Goal: Transaction & Acquisition: Obtain resource

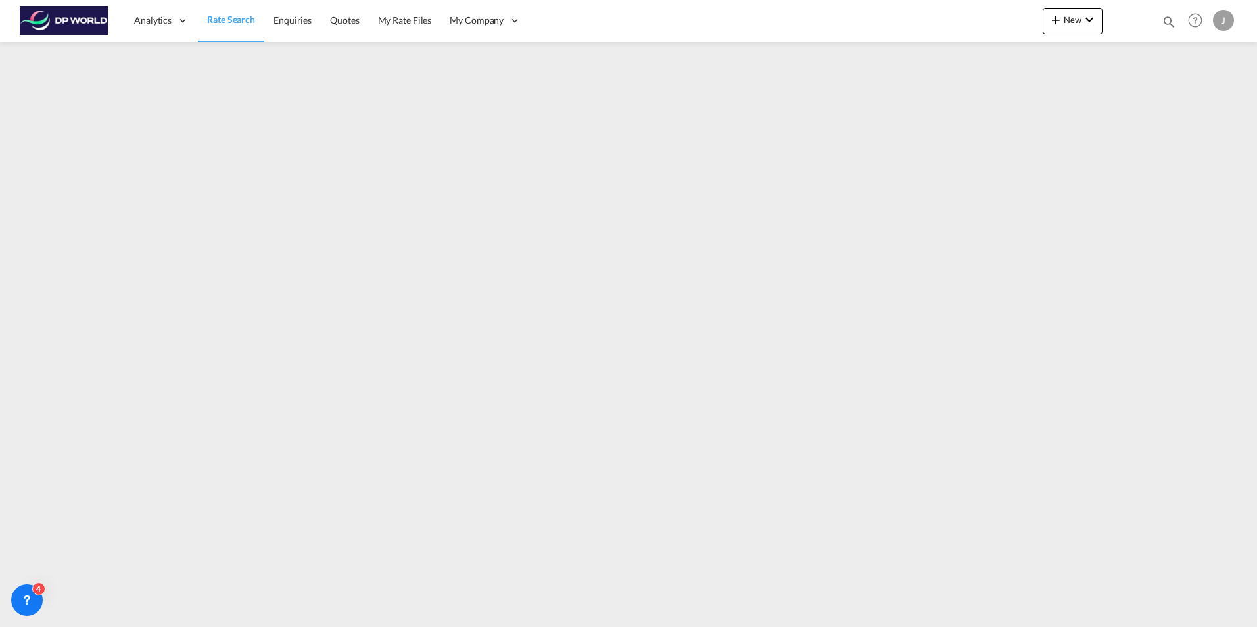
click at [235, 18] on span "Rate Search" at bounding box center [231, 19] width 48 height 11
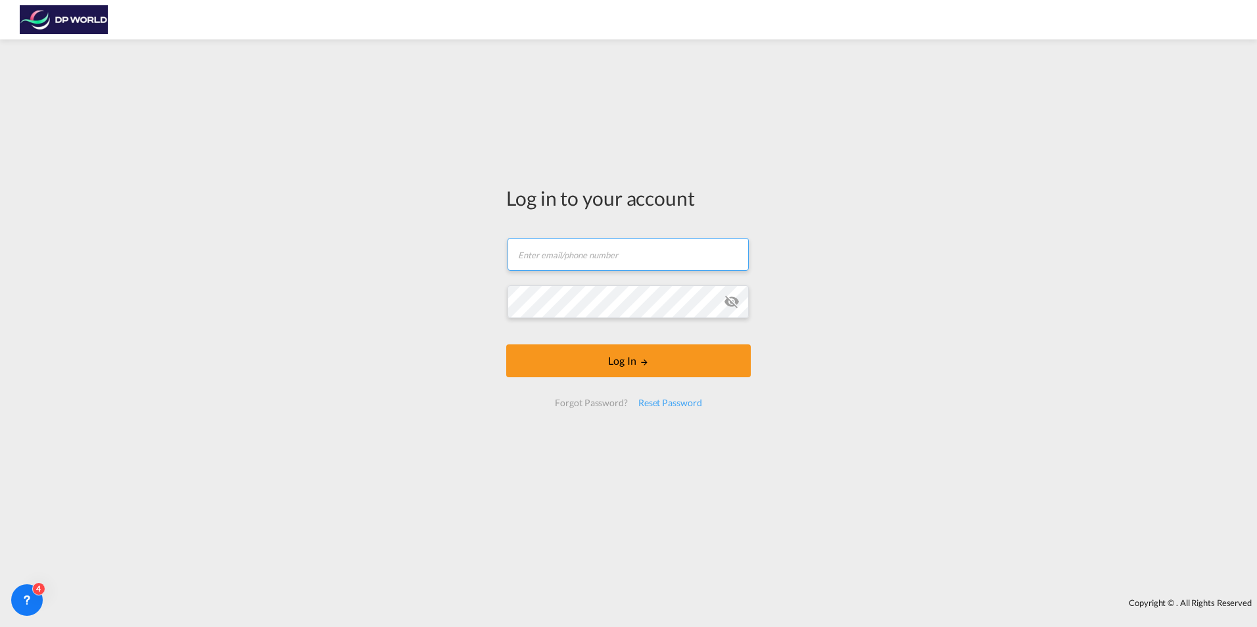
type input "[PERSON_NAME][EMAIL_ADDRESS][PERSON_NAME][DOMAIN_NAME]"
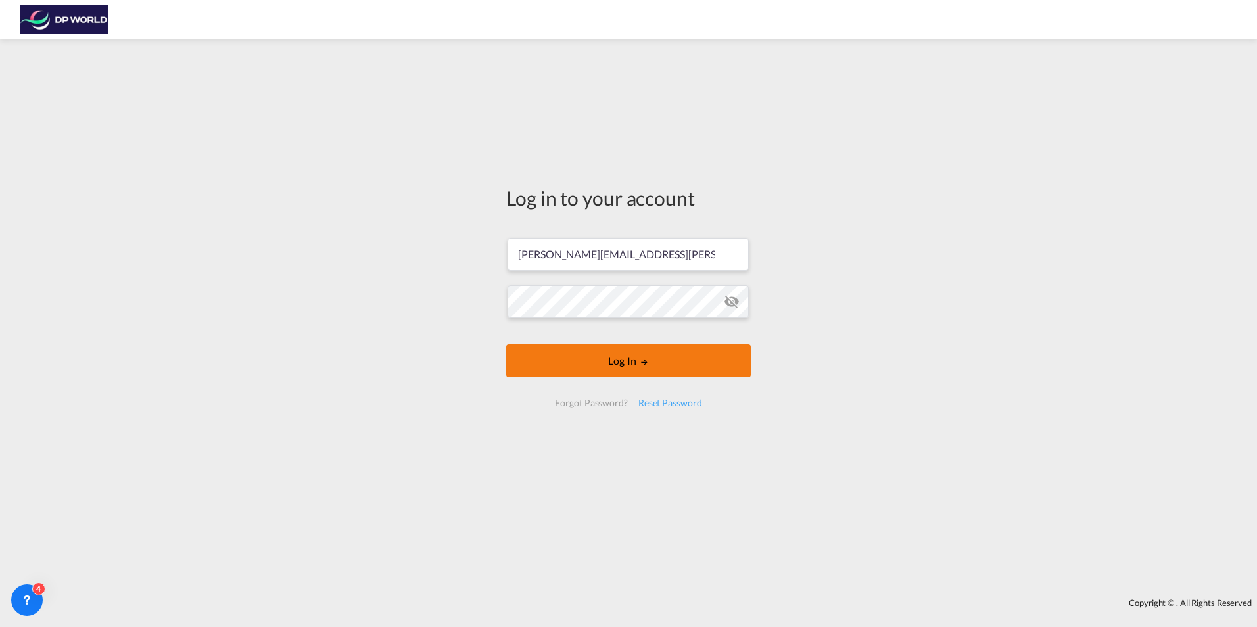
click at [671, 363] on button "Log In" at bounding box center [628, 360] width 244 height 33
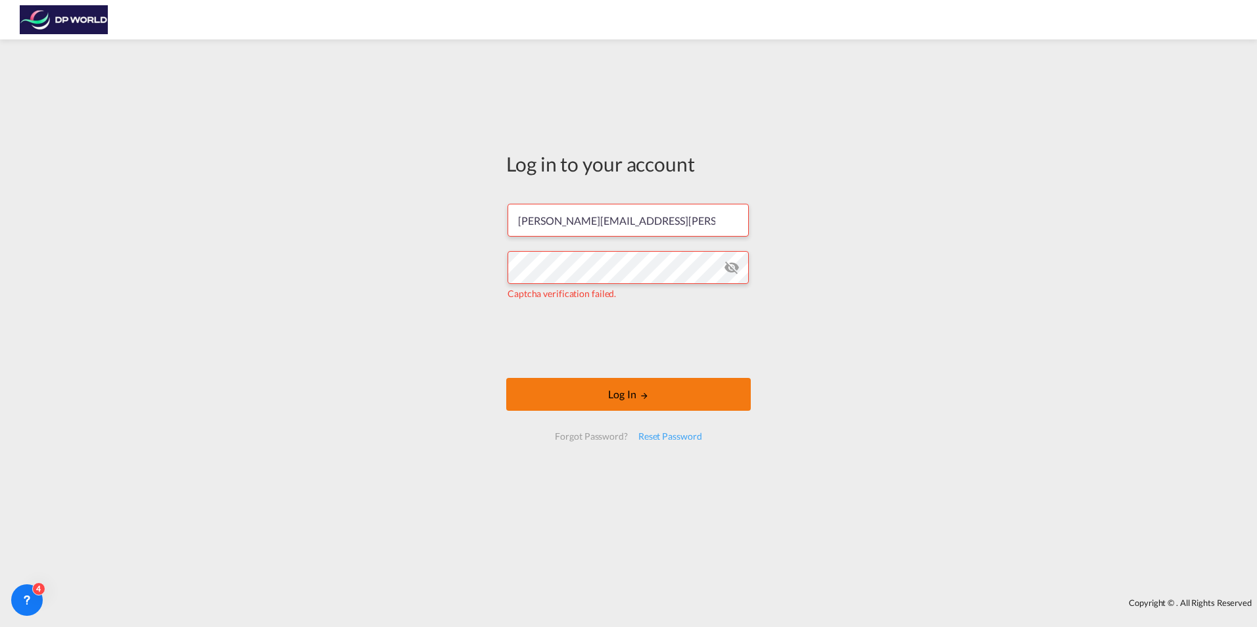
click at [622, 391] on button "Log In" at bounding box center [628, 394] width 244 height 33
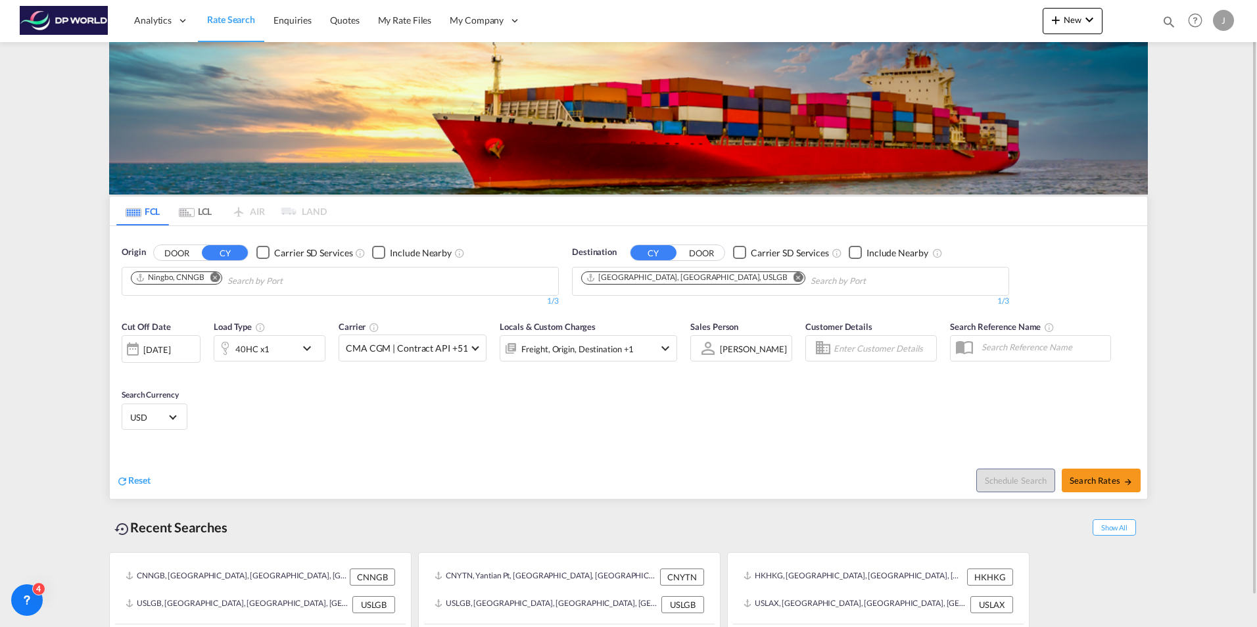
click at [214, 275] on md-icon "Remove" at bounding box center [215, 277] width 10 height 10
click at [793, 277] on md-icon "Remove" at bounding box center [798, 277] width 10 height 10
click at [283, 352] on div "40HC x1" at bounding box center [254, 348] width 81 height 26
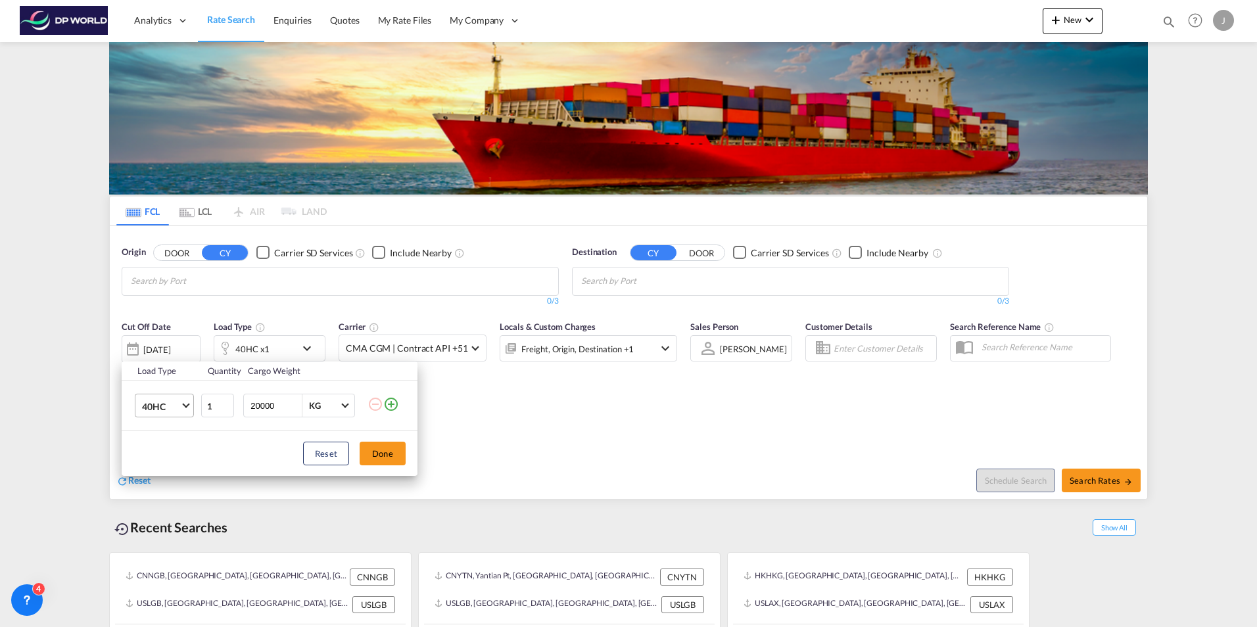
click at [175, 401] on span "40HC" at bounding box center [161, 406] width 38 height 13
click at [169, 376] on md-option "40GP" at bounding box center [175, 375] width 89 height 32
click at [388, 454] on button "Done" at bounding box center [383, 454] width 46 height 24
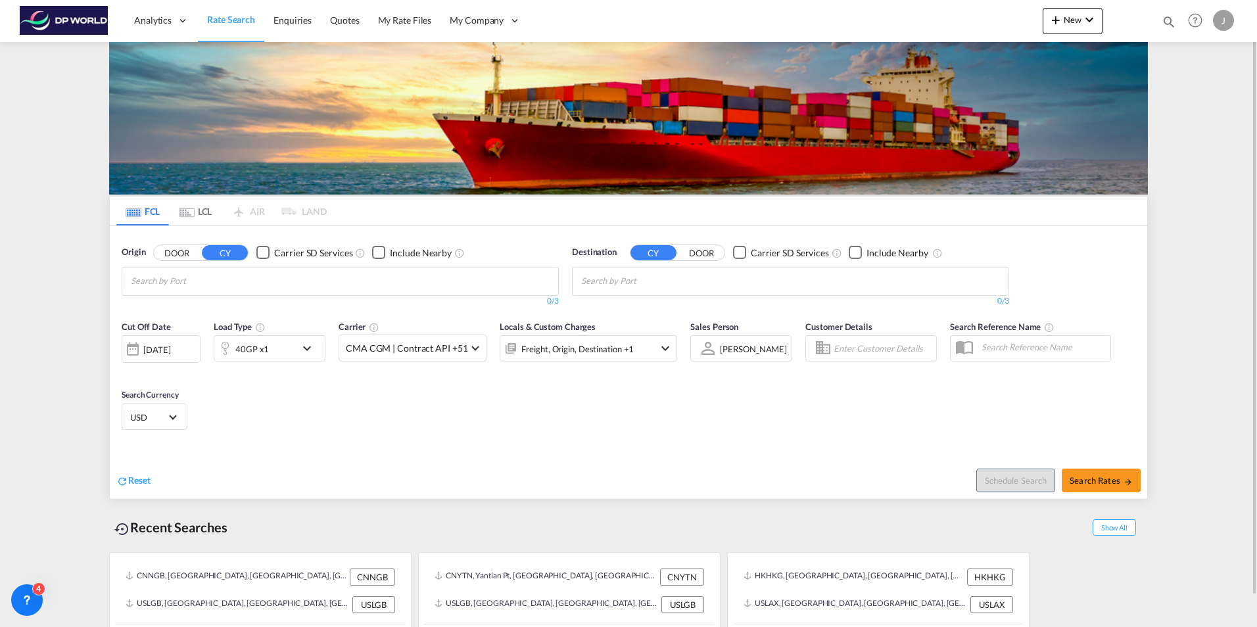
click at [442, 446] on div "Reset Schedule Search Search Rates" at bounding box center [628, 470] width 1037 height 57
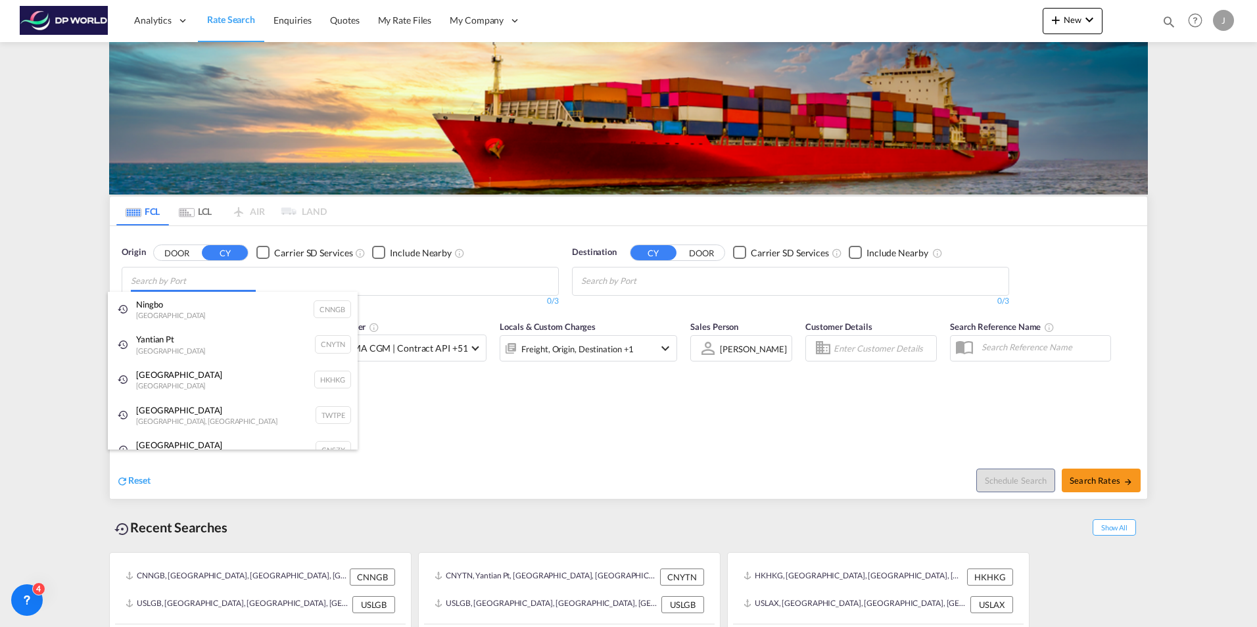
click at [244, 281] on body "Analytics Dashboard Rate Search Enquiries Quotes My Rate Files My Company" at bounding box center [628, 313] width 1257 height 627
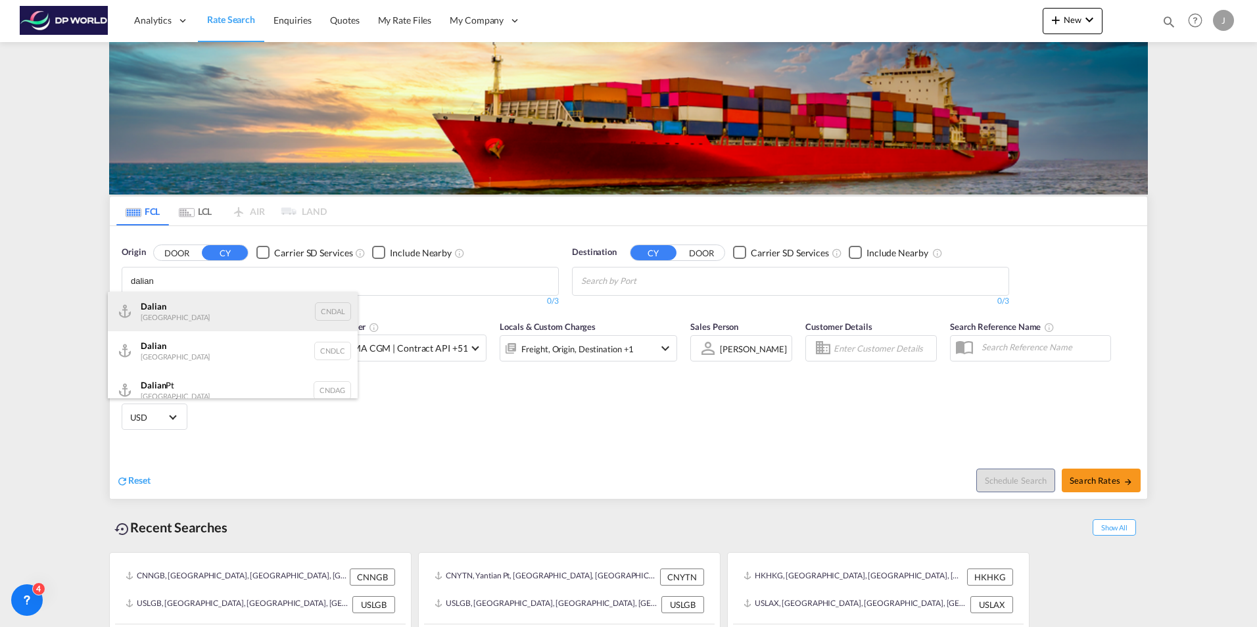
type input "dalian"
click at [254, 315] on div "Dalian [GEOGRAPHIC_DATA] CNDAL" at bounding box center [233, 311] width 250 height 39
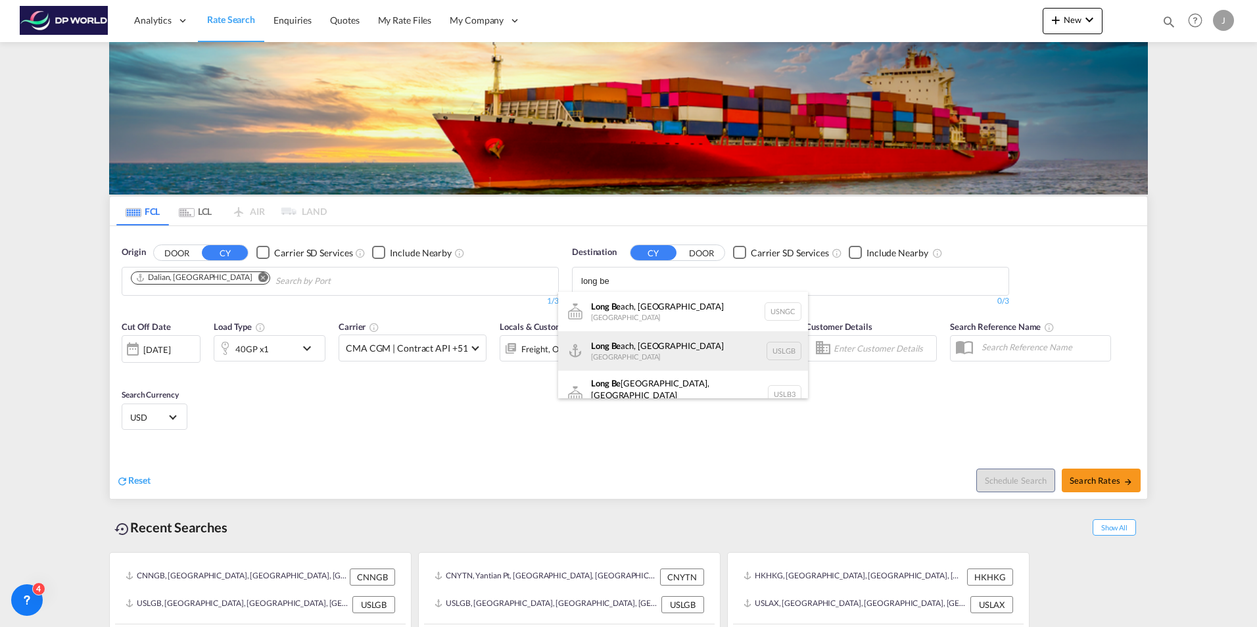
type input "long be"
click at [630, 345] on div "Long Be ach, [GEOGRAPHIC_DATA] [GEOGRAPHIC_DATA] USLGB" at bounding box center [683, 350] width 250 height 39
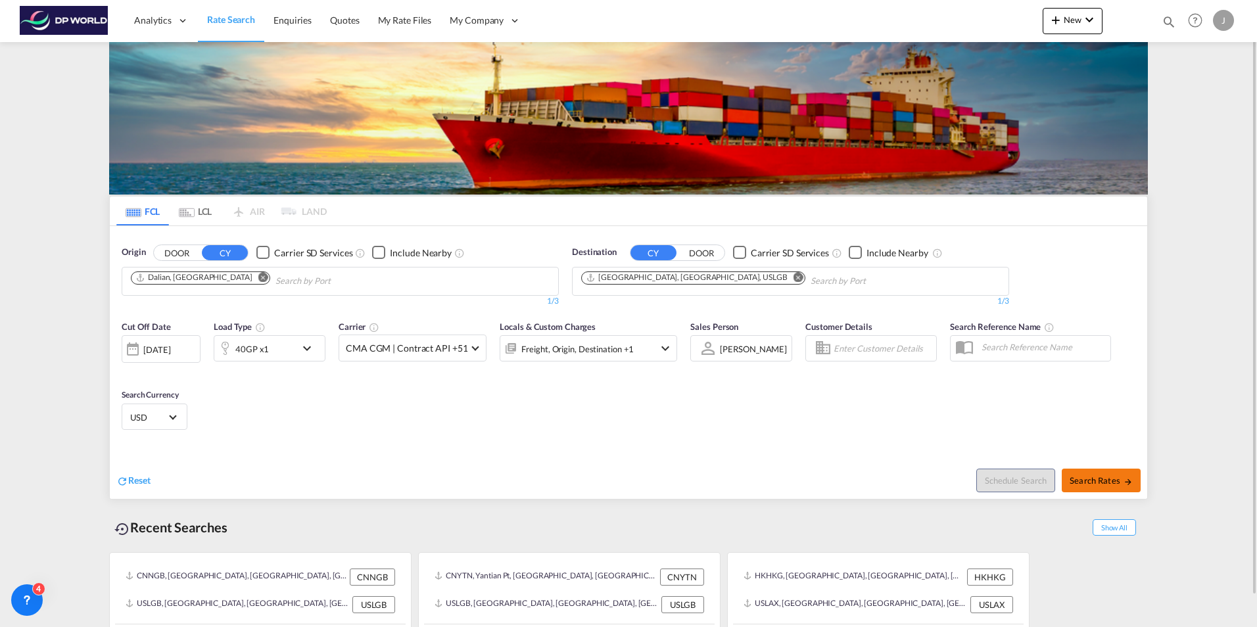
click at [1076, 479] on span "Search Rates" at bounding box center [1100, 480] width 63 height 11
type input "CNDAL to USLGB / [DATE]"
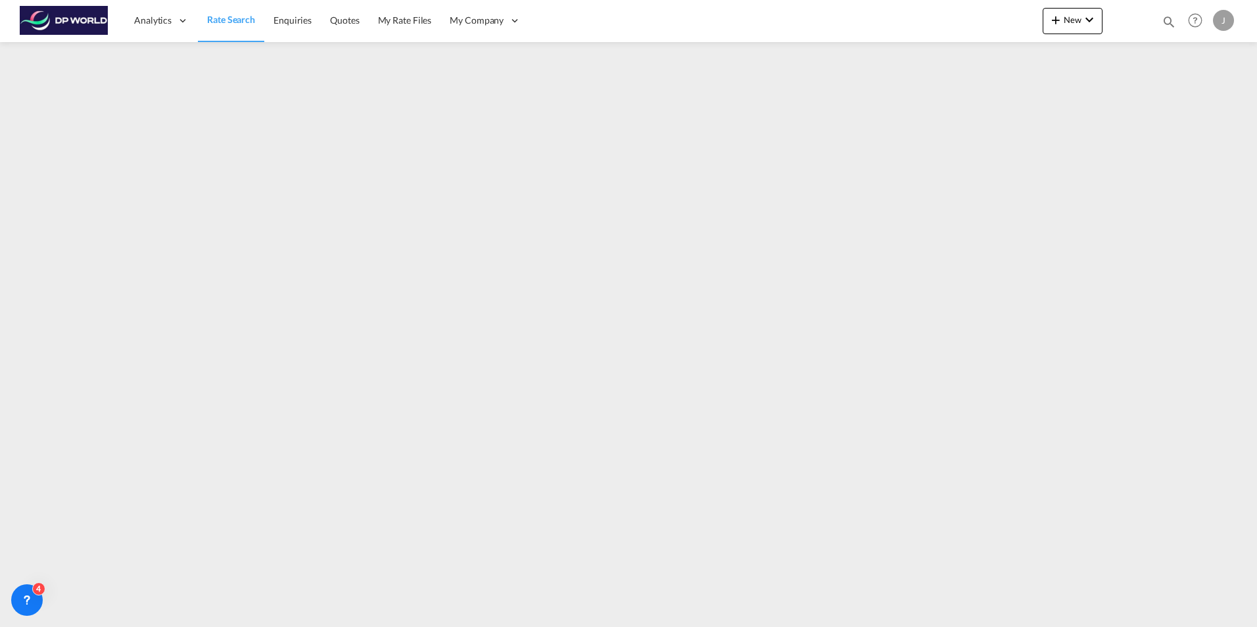
click at [239, 16] on span "Rate Search" at bounding box center [231, 19] width 48 height 11
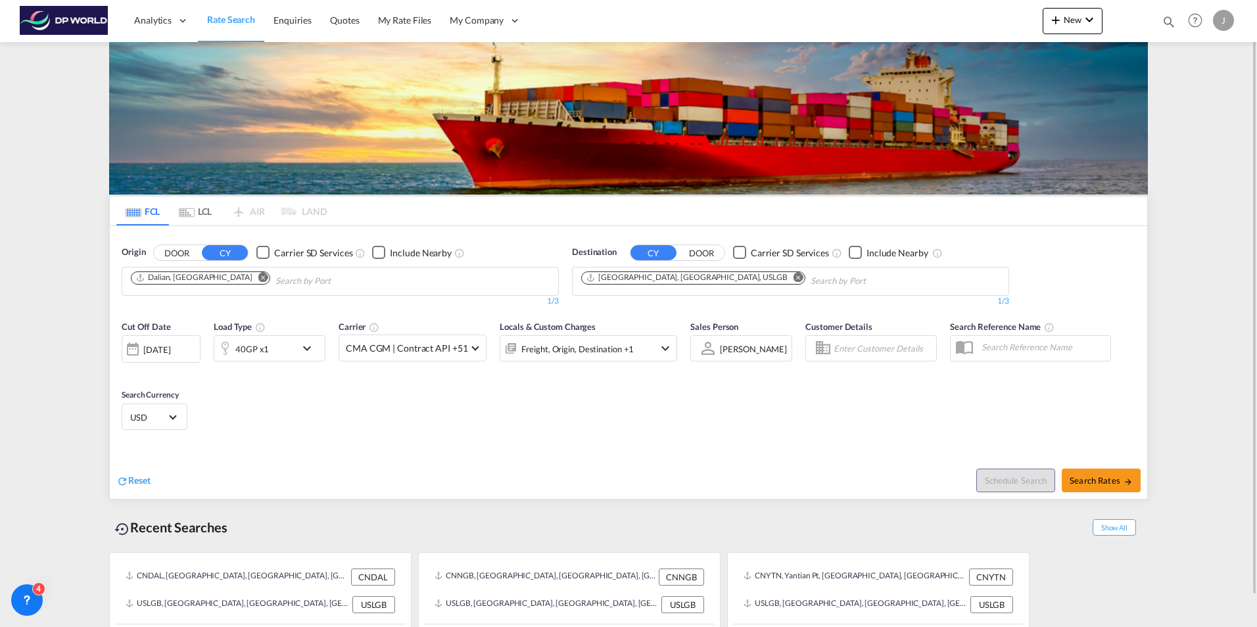
click at [258, 276] on md-icon "Remove" at bounding box center [263, 277] width 10 height 10
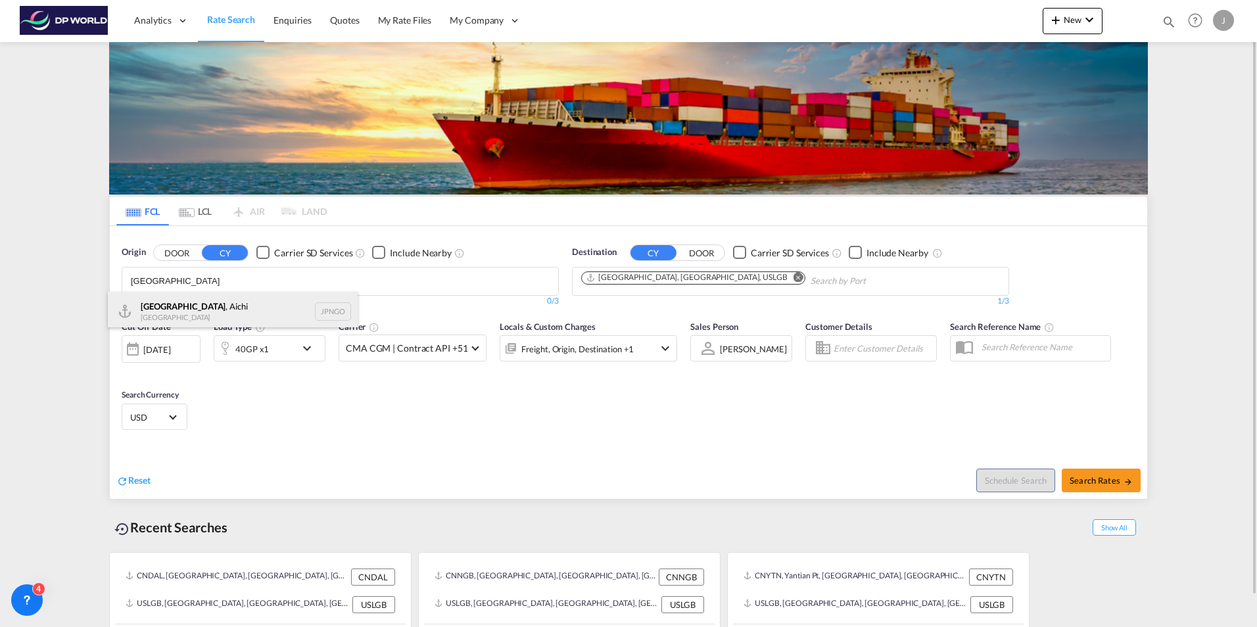
type input "[GEOGRAPHIC_DATA]"
click at [211, 313] on div "[GEOGRAPHIC_DATA] , Aichi [GEOGRAPHIC_DATA] JPNGO" at bounding box center [233, 311] width 250 height 39
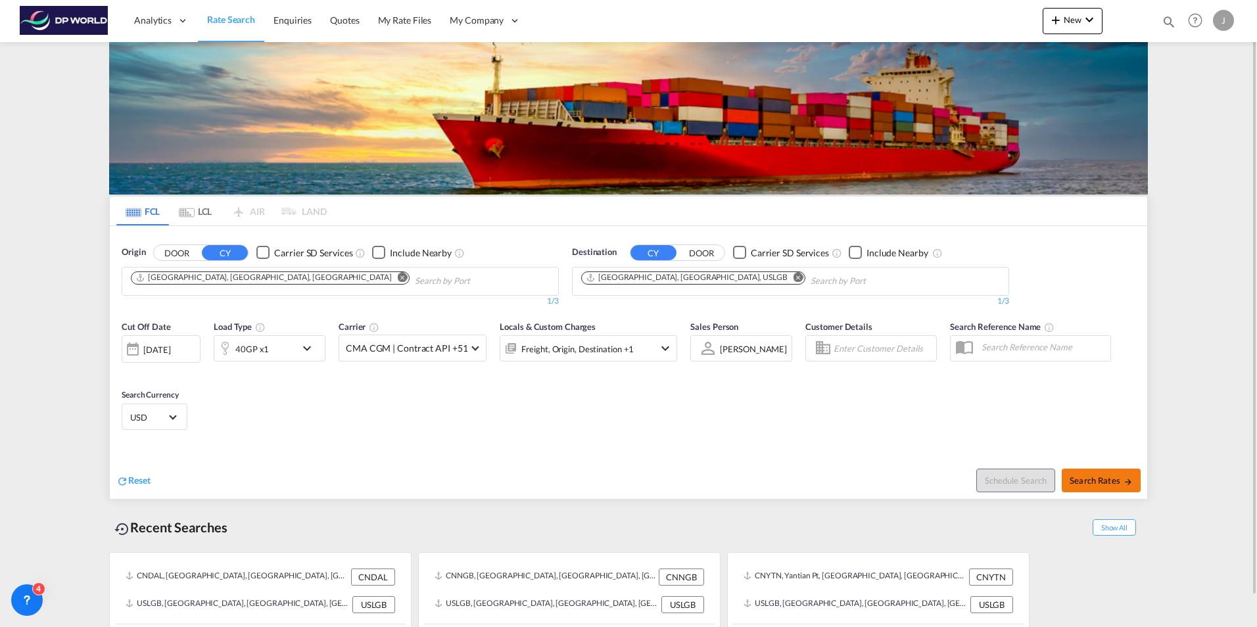
click at [1097, 480] on span "Search Rates" at bounding box center [1100, 480] width 63 height 11
type input "JPNGO to USLGB / [DATE]"
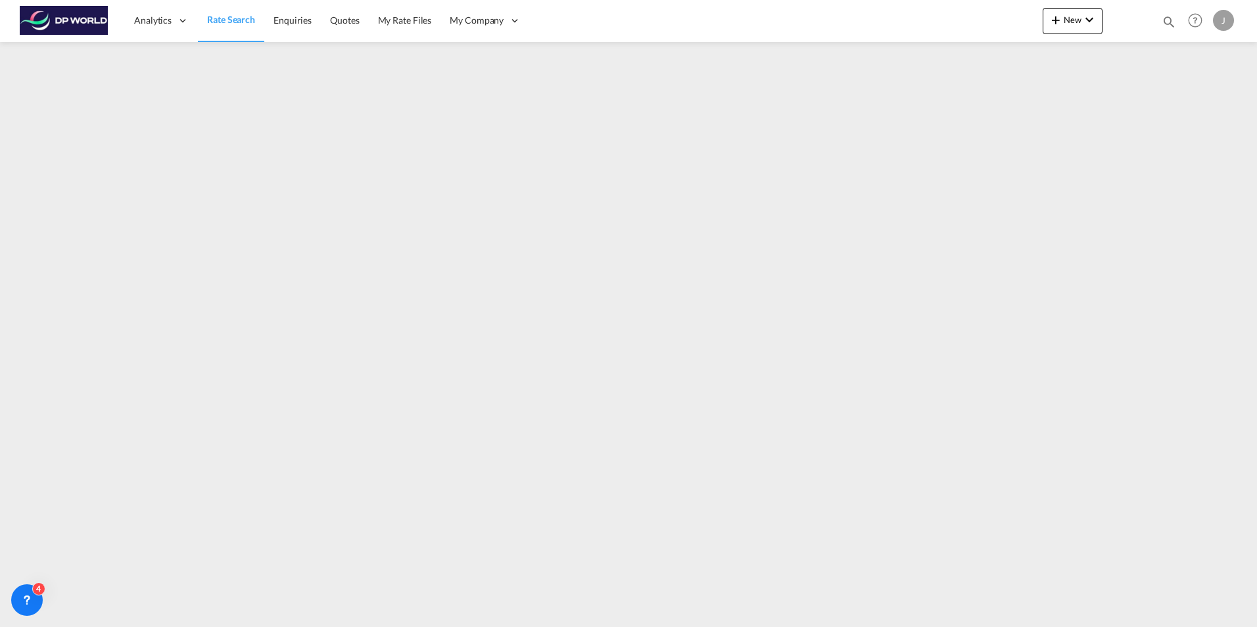
click at [227, 20] on span "Rate Search" at bounding box center [231, 19] width 48 height 11
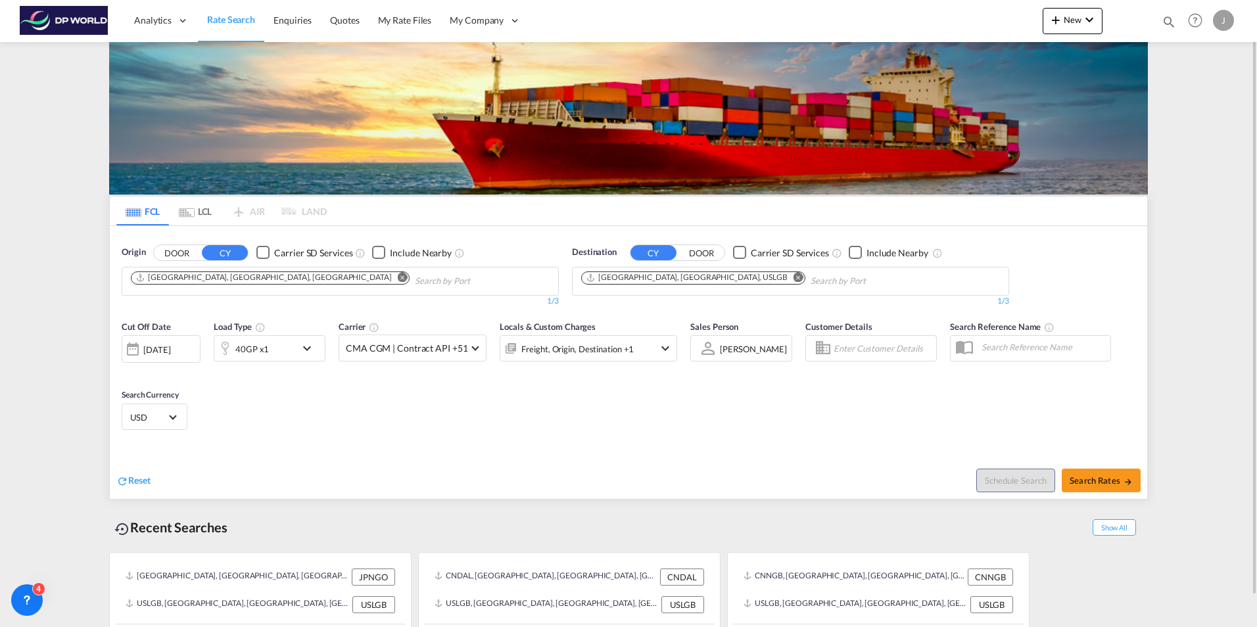
click at [398, 275] on md-icon "Remove" at bounding box center [403, 277] width 10 height 10
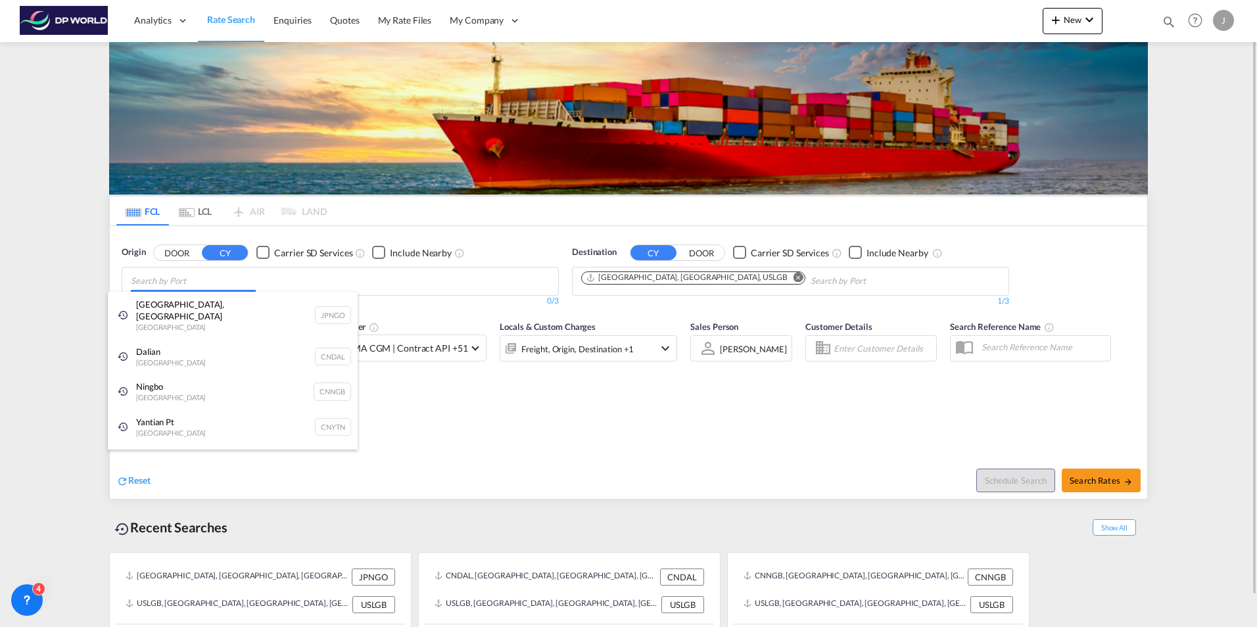
click at [232, 281] on body "Analytics Dashboard Rate Search Enquiries Quotes My Rate Files My Company" at bounding box center [628, 313] width 1257 height 627
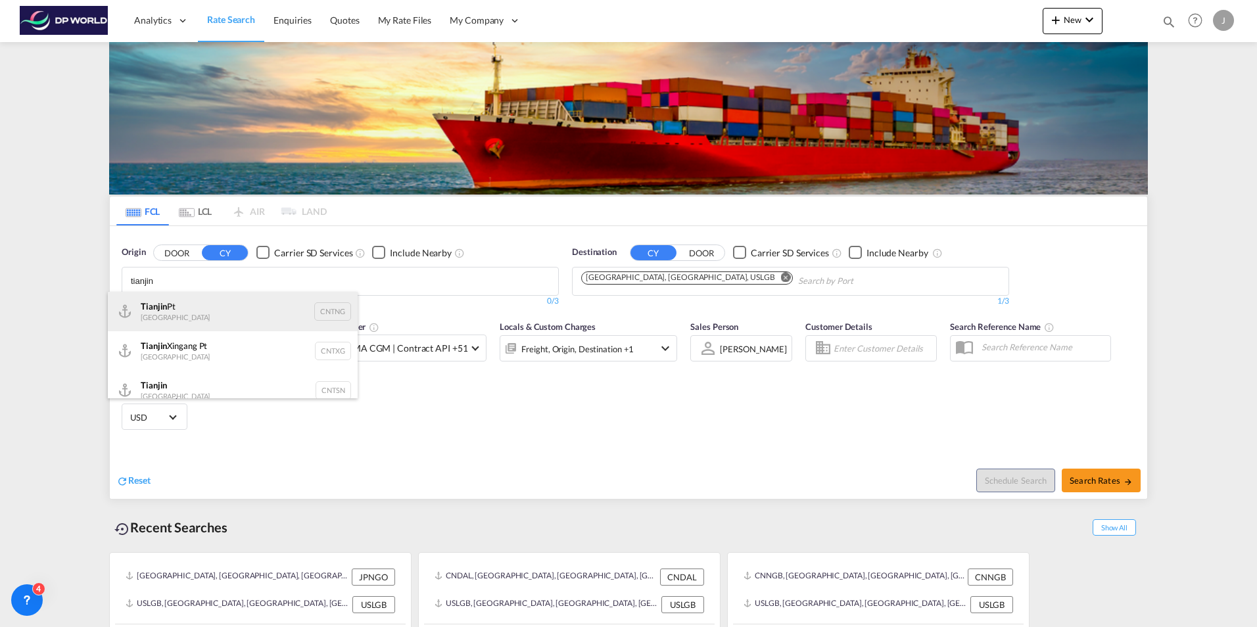
type input "tianjin"
click at [254, 314] on div "Tianjin Pt China CNTNG" at bounding box center [233, 311] width 250 height 39
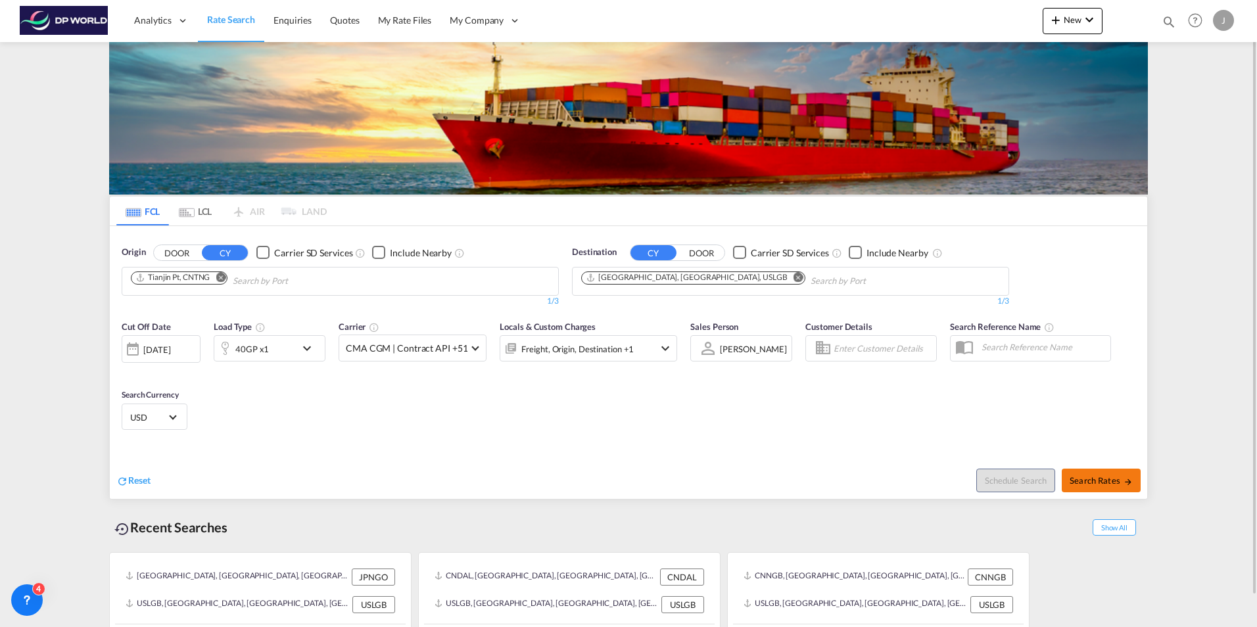
click at [1090, 480] on span "Search Rates" at bounding box center [1100, 480] width 63 height 11
type input "CNTNG to USLGB / [DATE]"
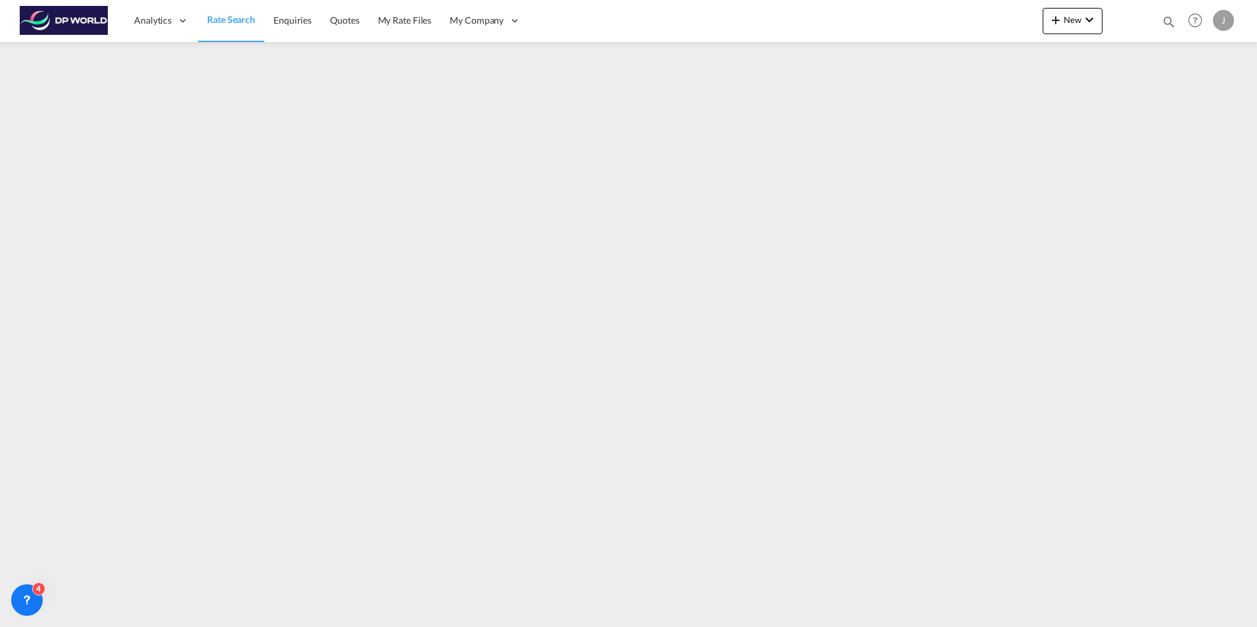
click at [237, 20] on span "Rate Search" at bounding box center [231, 19] width 48 height 11
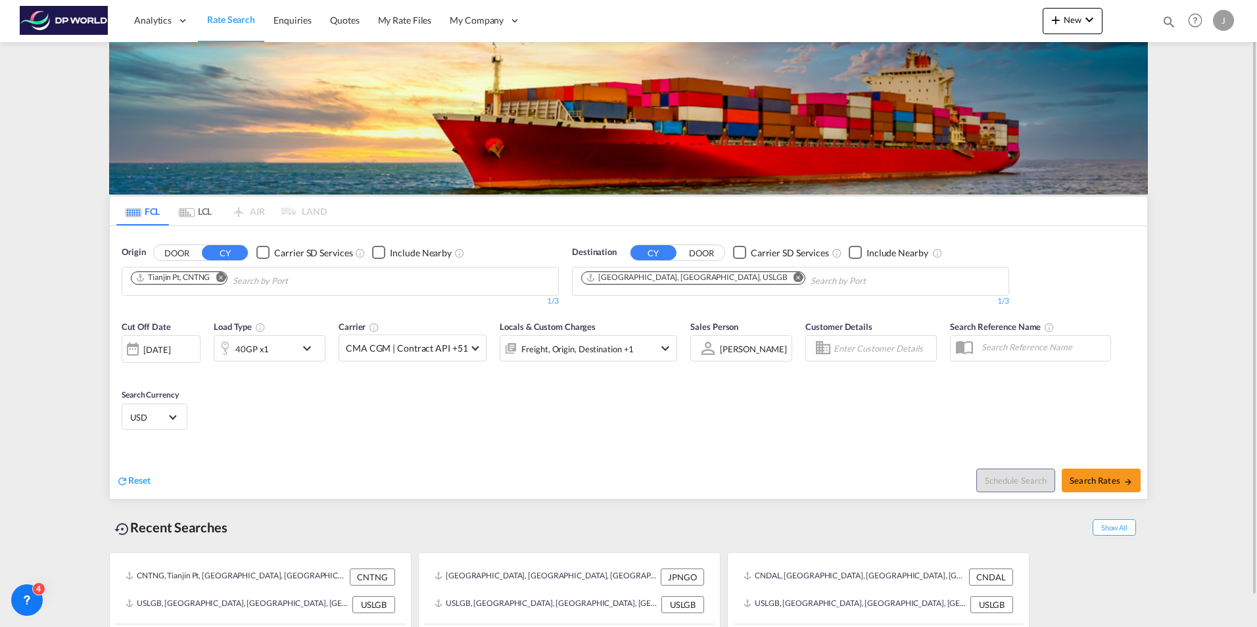
click at [221, 276] on md-icon "Remove" at bounding box center [221, 277] width 10 height 10
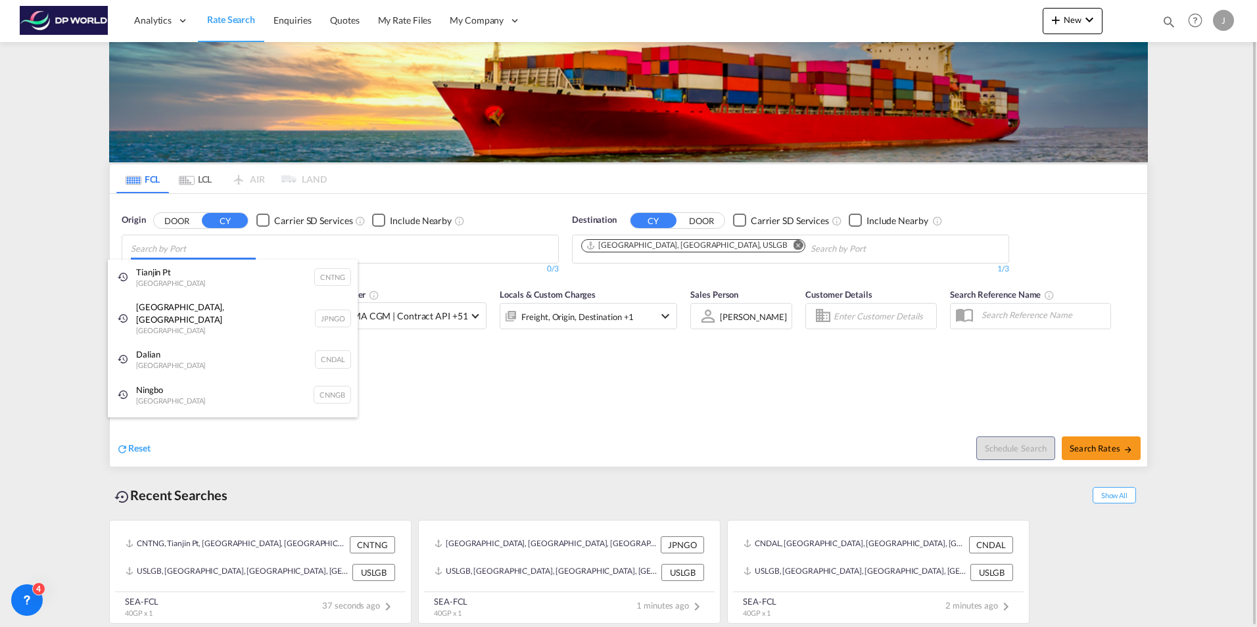
click at [208, 250] on body "Analytics Dashboard Rate Search Enquiries Quotes My Rate Files My Company" at bounding box center [628, 313] width 1257 height 627
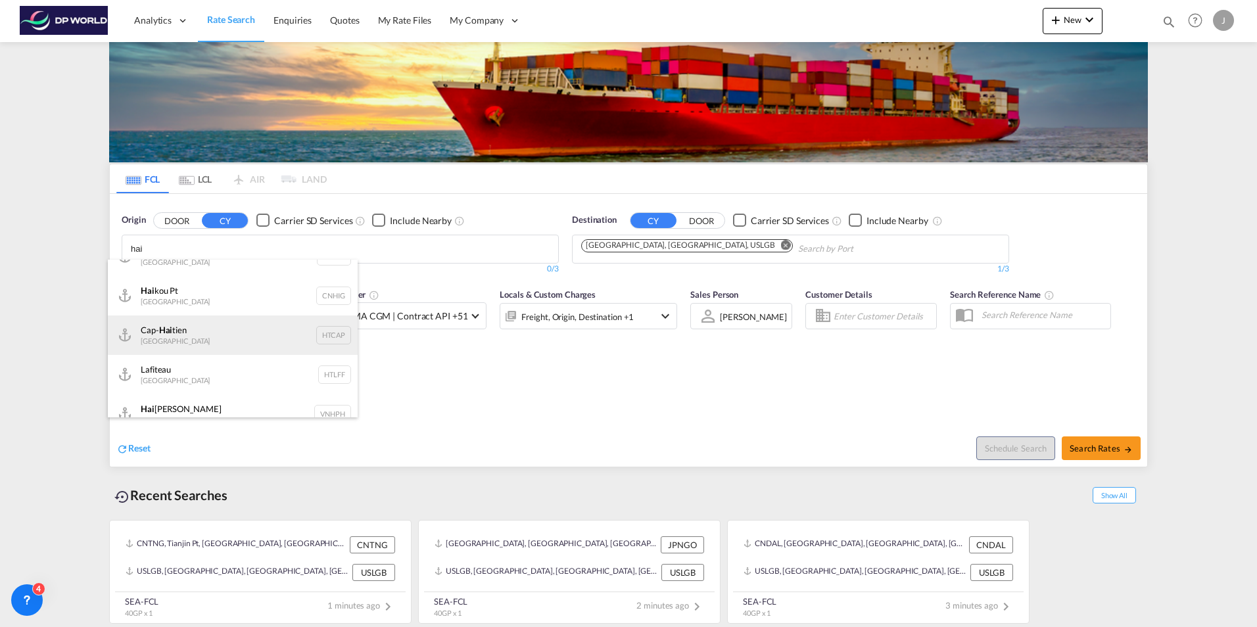
scroll to position [442, 0]
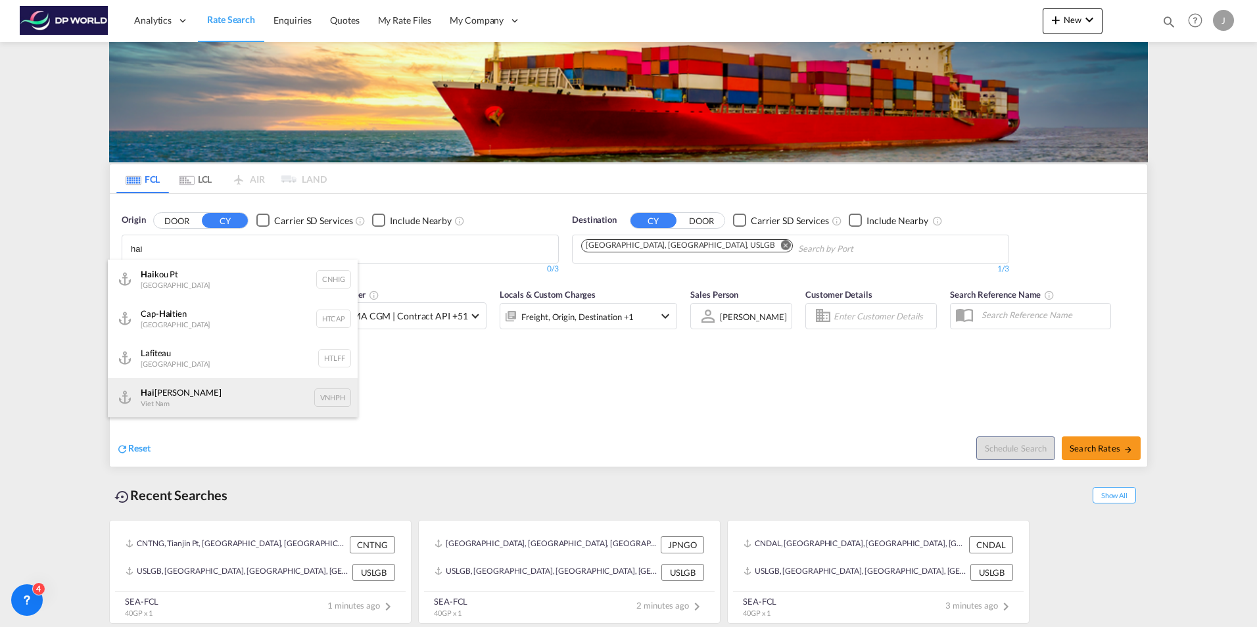
type input "hai"
click at [199, 398] on div "Hai [PERSON_NAME] Viet Nam VNHPH" at bounding box center [233, 397] width 250 height 39
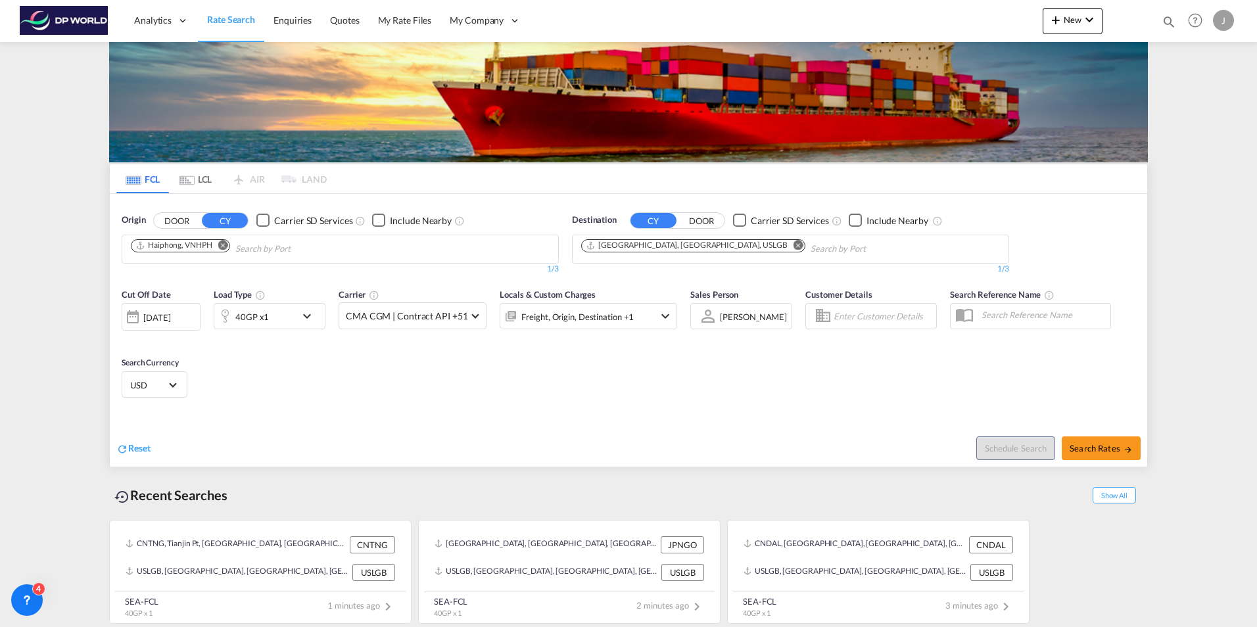
scroll to position [410, 0]
click at [1100, 448] on span "Search Rates" at bounding box center [1100, 448] width 63 height 11
type input "VNHPH to USLGB / [DATE]"
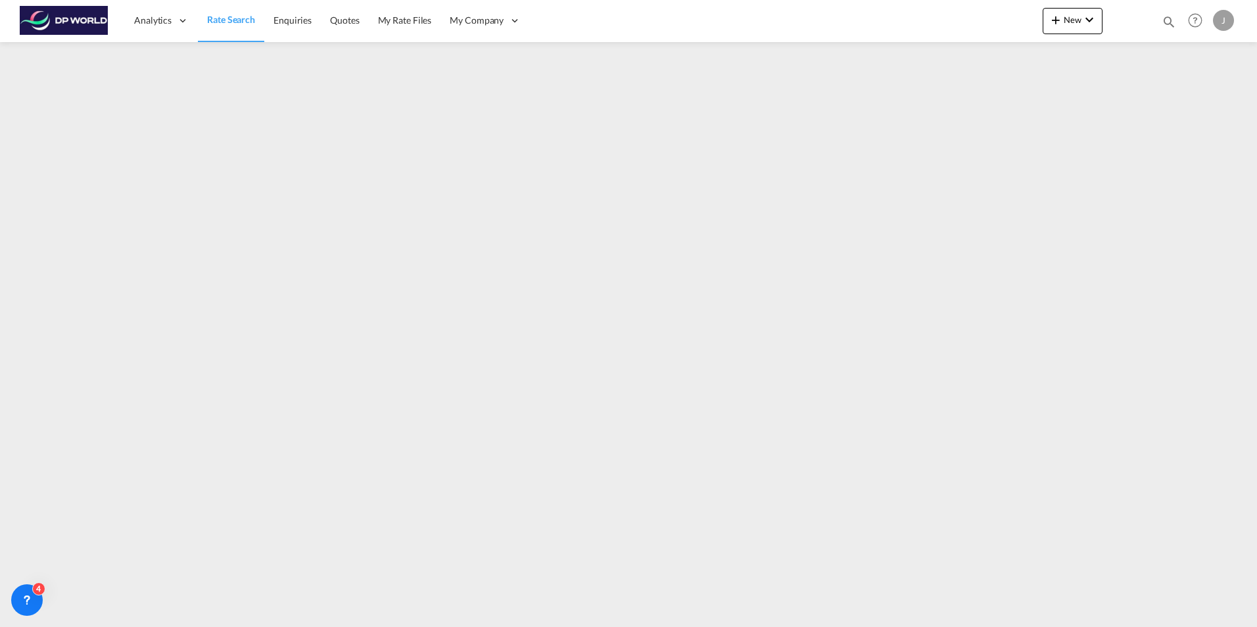
click at [244, 17] on span "Rate Search" at bounding box center [231, 19] width 48 height 11
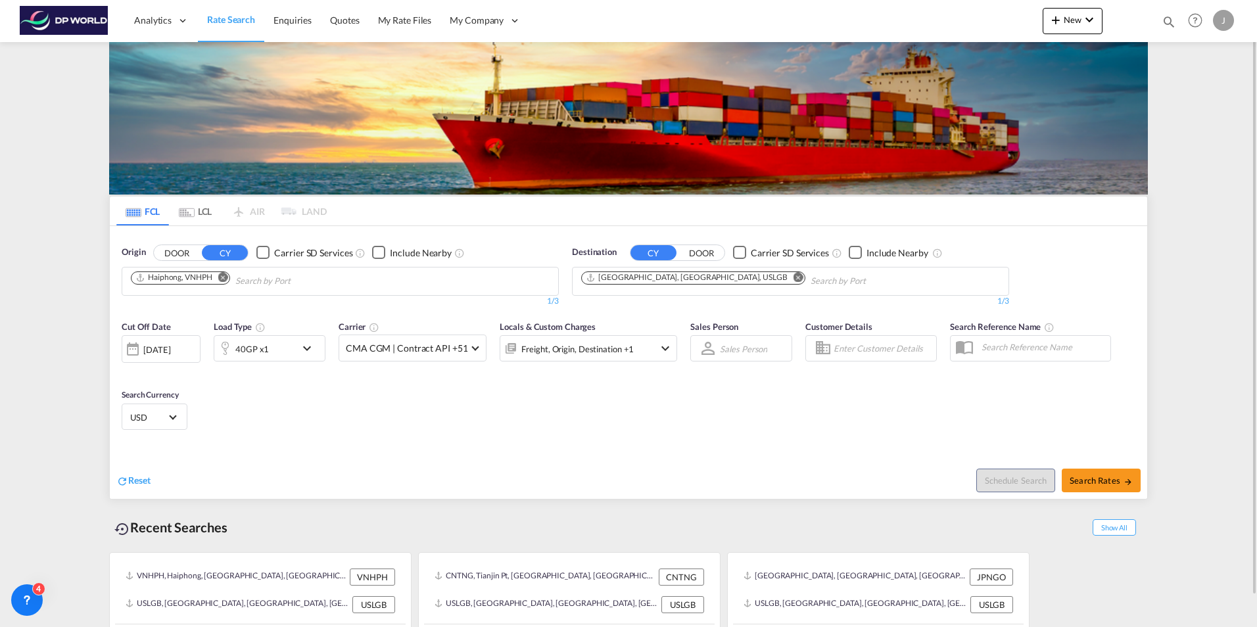
click at [225, 277] on md-icon "Remove" at bounding box center [223, 277] width 10 height 10
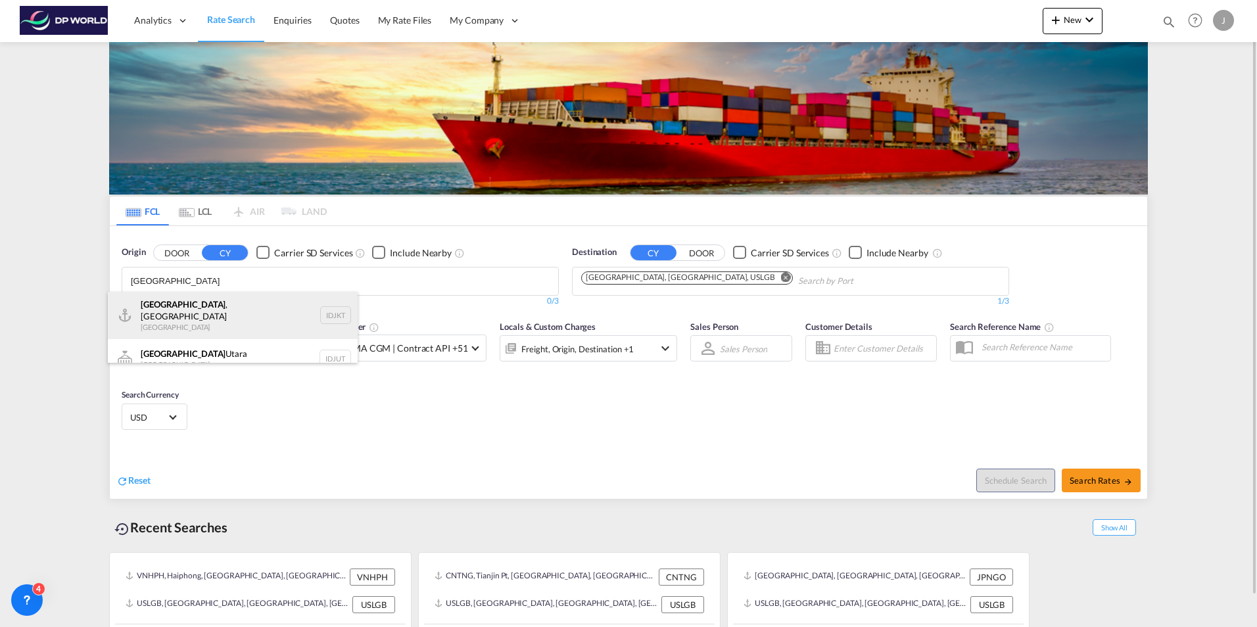
type input "[GEOGRAPHIC_DATA]"
click at [221, 302] on div "[GEOGRAPHIC_DATA] , [GEOGRAPHIC_DATA] [GEOGRAPHIC_DATA] IDJKT" at bounding box center [233, 315] width 250 height 47
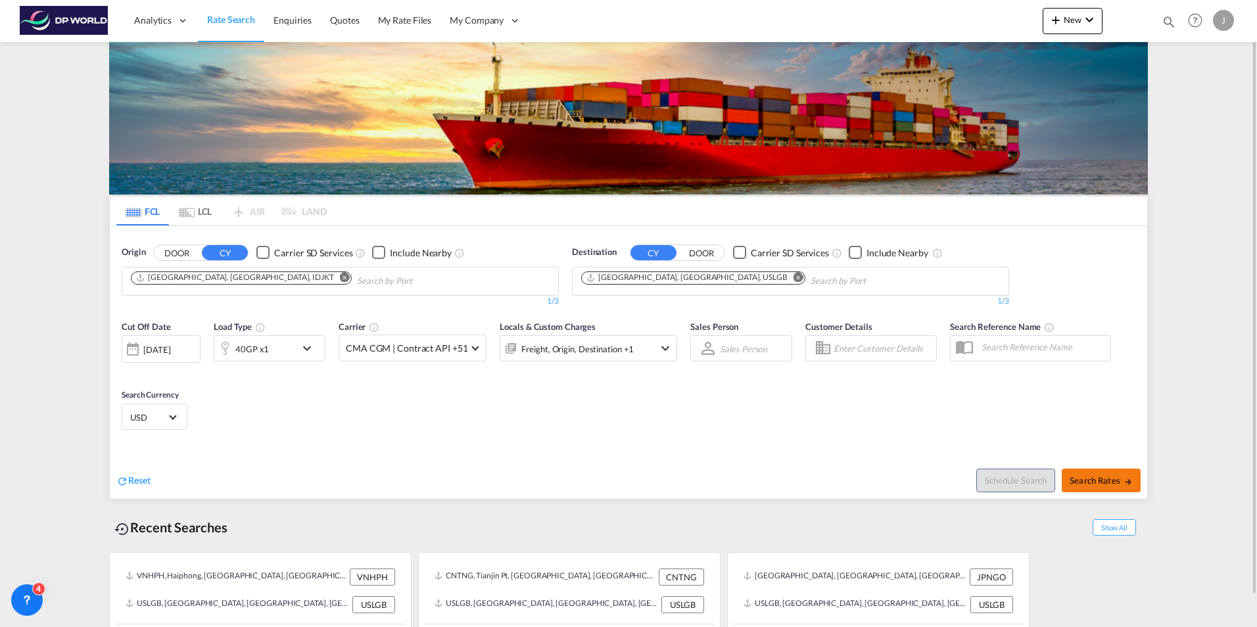
click at [1110, 482] on span "Search Rates" at bounding box center [1100, 480] width 63 height 11
type input "IDJKT to USLGB / [DATE]"
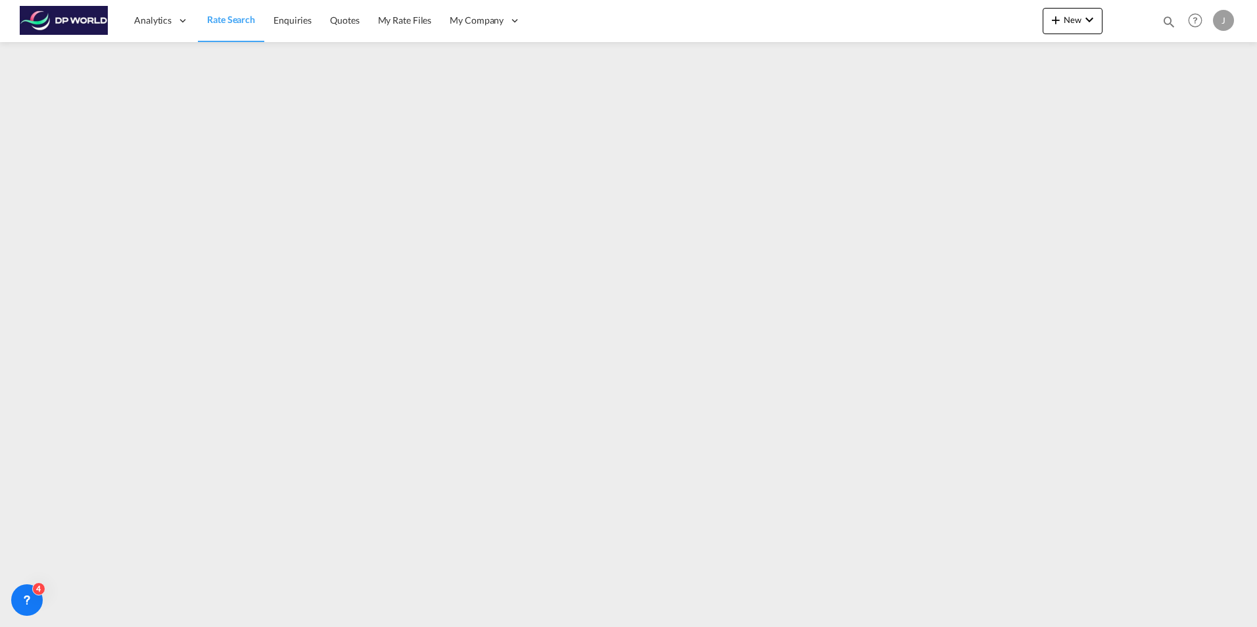
click at [238, 22] on span "Rate Search" at bounding box center [231, 19] width 48 height 11
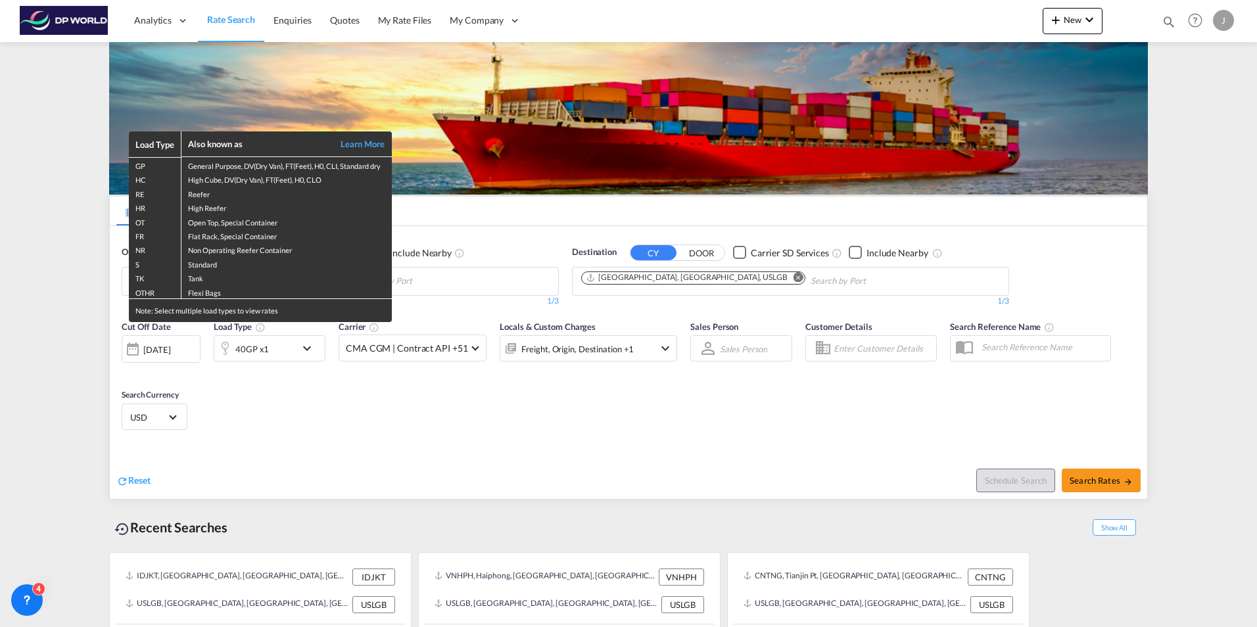
click at [419, 285] on div "Load Type Also known as Learn More GP General Purpose, DV(Dry Van), FT(Feet), H…" at bounding box center [628, 313] width 1257 height 627
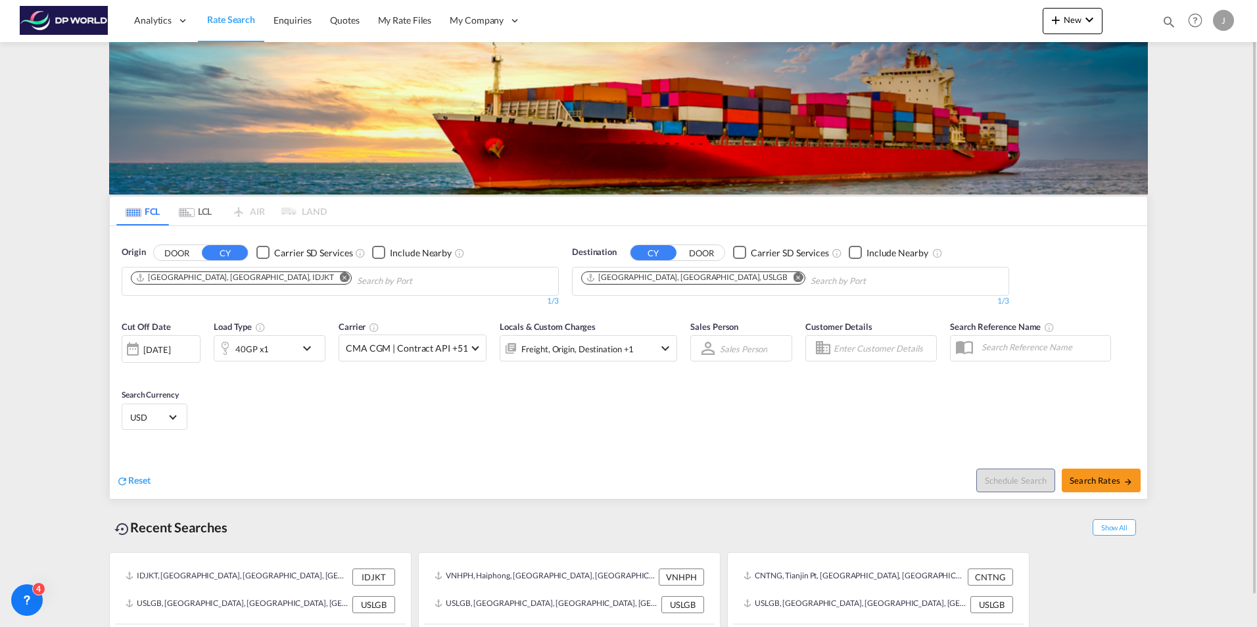
click at [340, 277] on md-icon "Remove" at bounding box center [345, 277] width 10 height 10
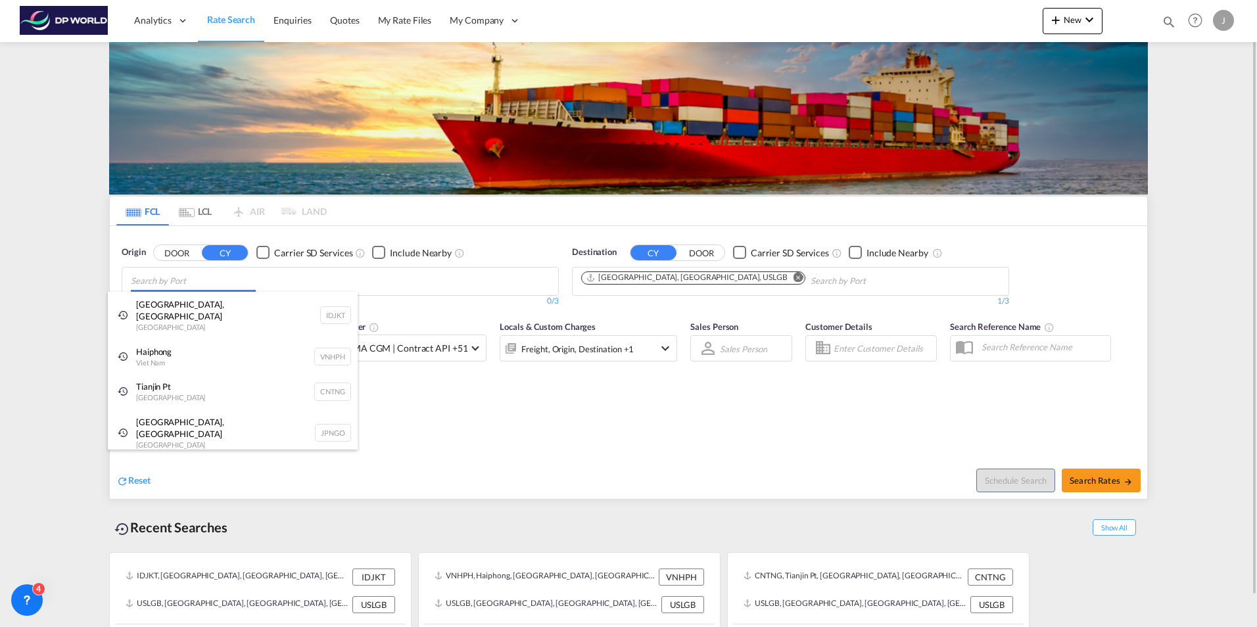
click at [223, 289] on body "Analytics Dashboard Rate Search Enquiries Quotes My Rate Files My Company" at bounding box center [628, 313] width 1257 height 627
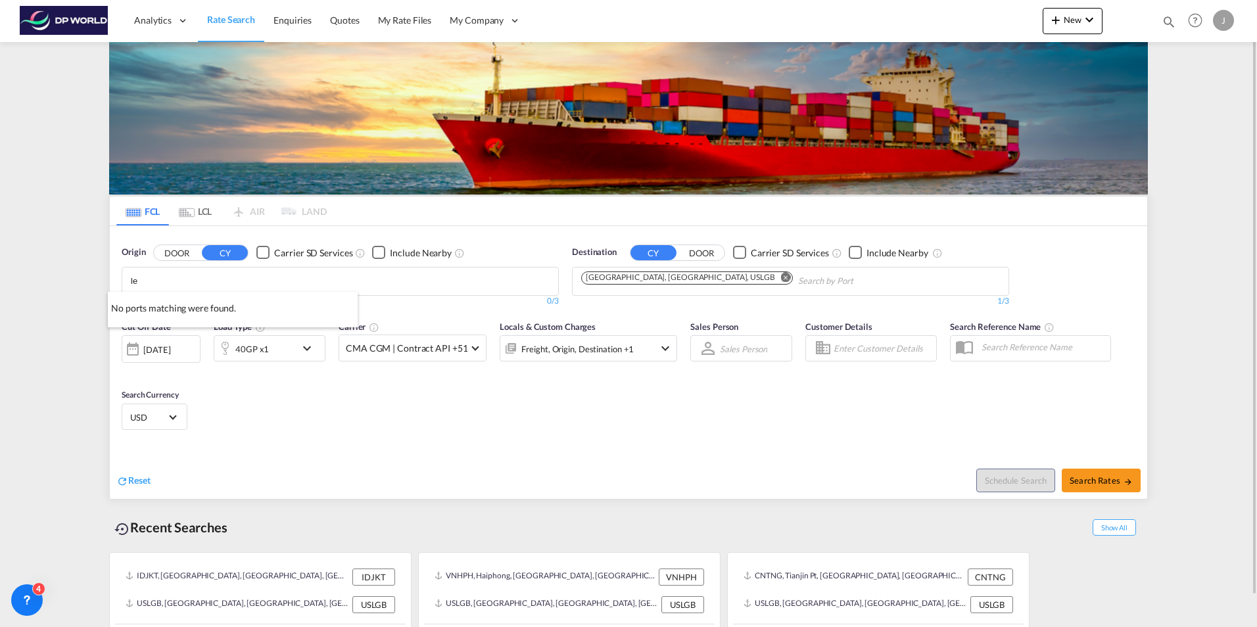
type input "l"
type input "a"
type input "laem"
click at [228, 317] on div "Laem Chabang Thailand THLCH" at bounding box center [233, 311] width 250 height 39
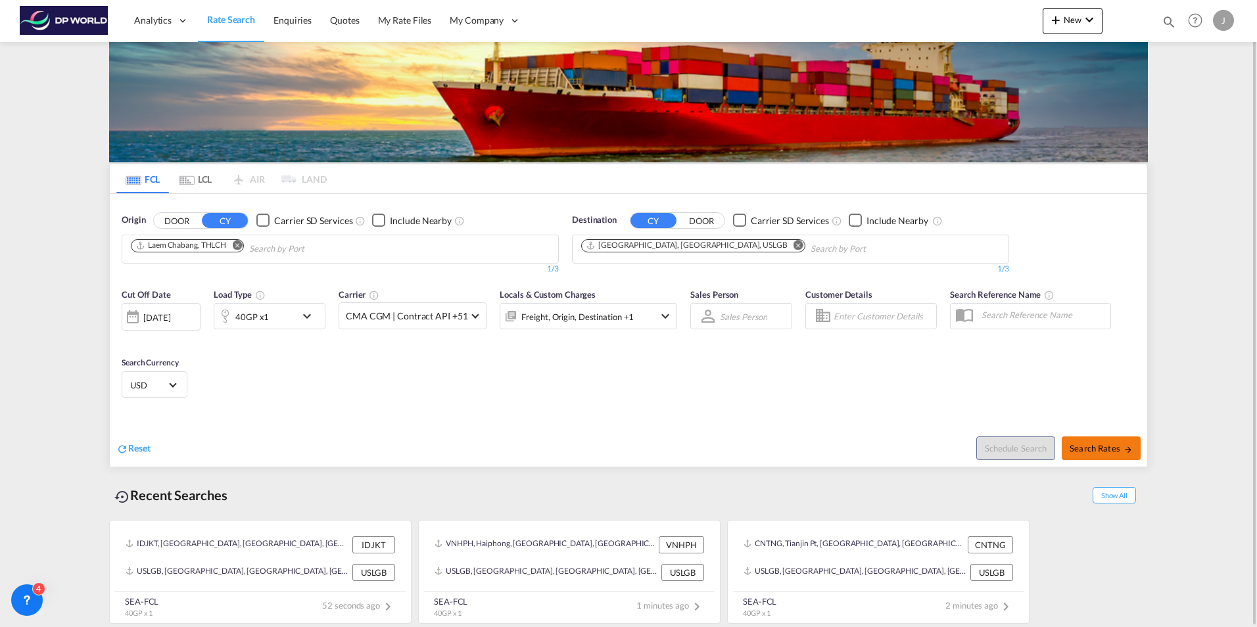
click at [1100, 451] on span "Search Rates" at bounding box center [1100, 448] width 63 height 11
type input "THLCH to USLGB / [DATE]"
